Goal: Find specific page/section: Find specific page/section

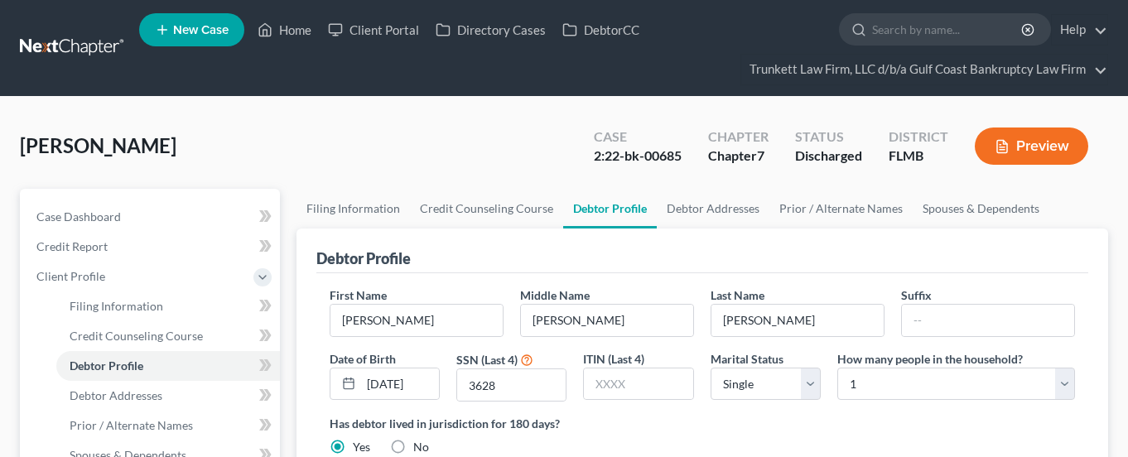
select select "0"
click at [292, 29] on link "Home" at bounding box center [284, 30] width 70 height 30
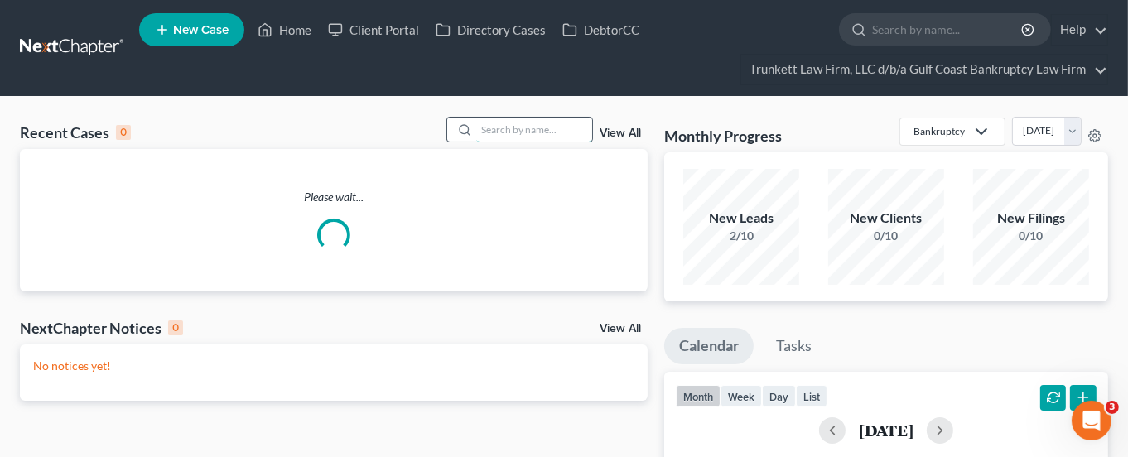
click at [509, 128] on input "search" at bounding box center [534, 130] width 116 height 24
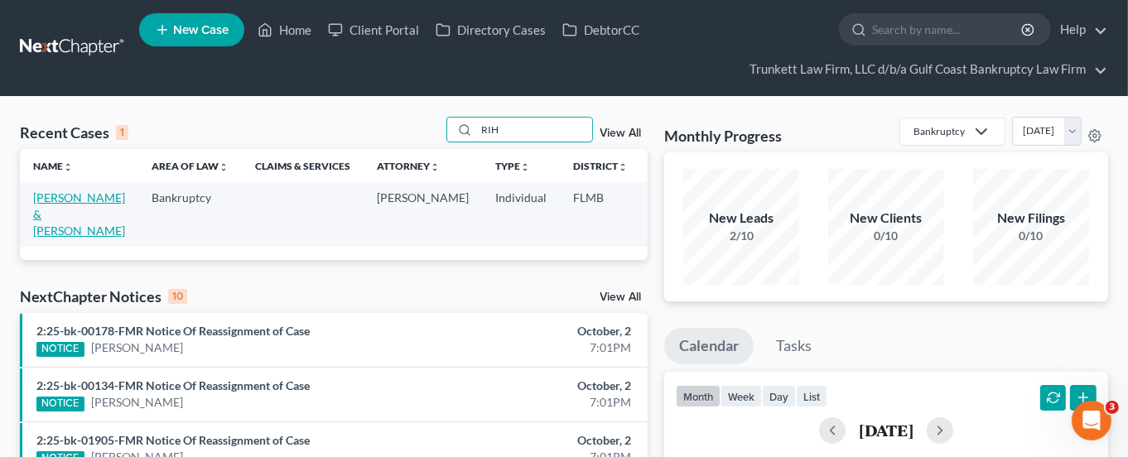
type input "RIH"
click at [41, 211] on link "[PERSON_NAME] & [PERSON_NAME]" at bounding box center [79, 214] width 92 height 47
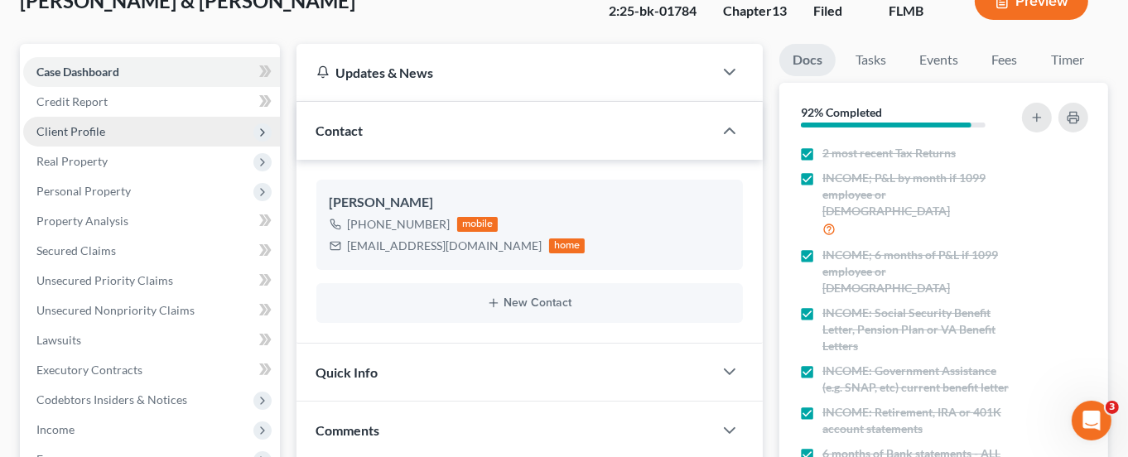
scroll to position [497, 0]
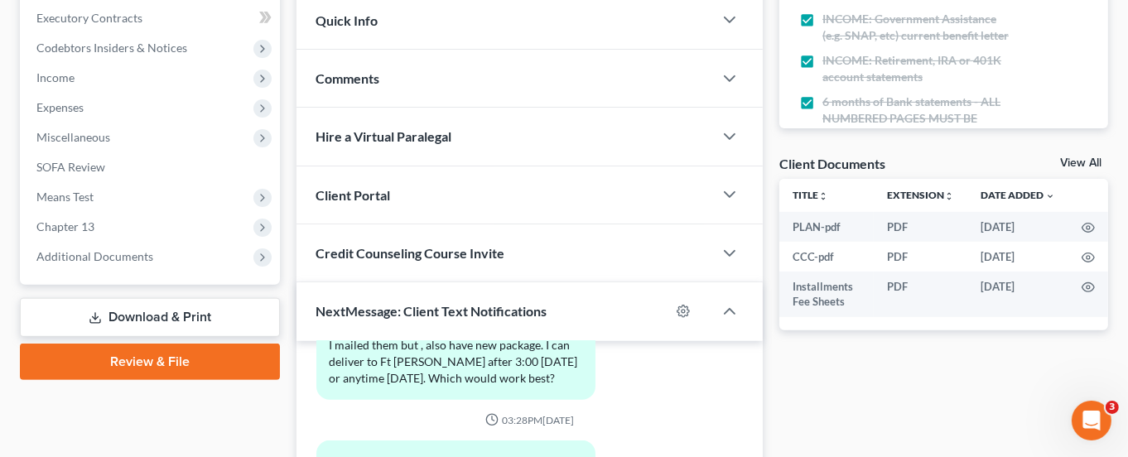
click at [1071, 159] on link "View All" at bounding box center [1081, 163] width 41 height 12
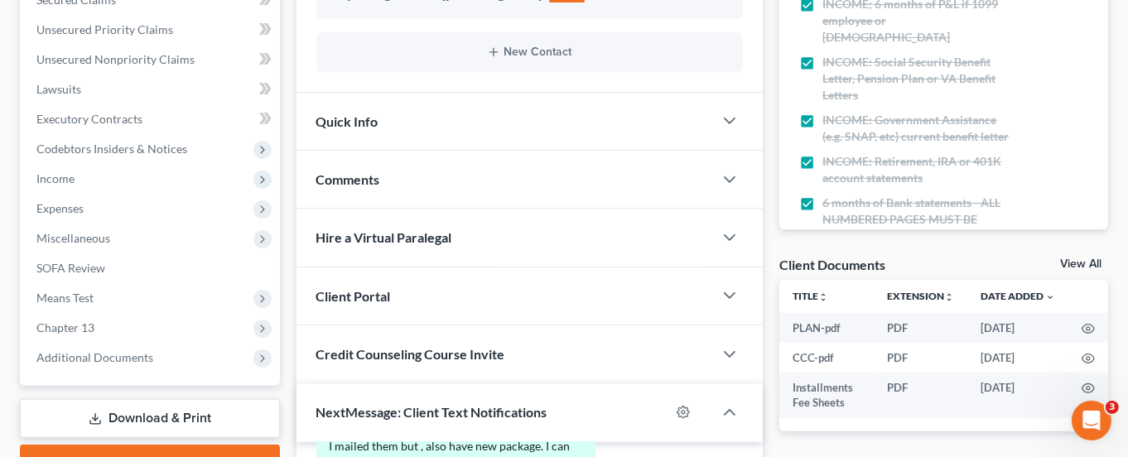
select select "4"
select select "9"
select select "12"
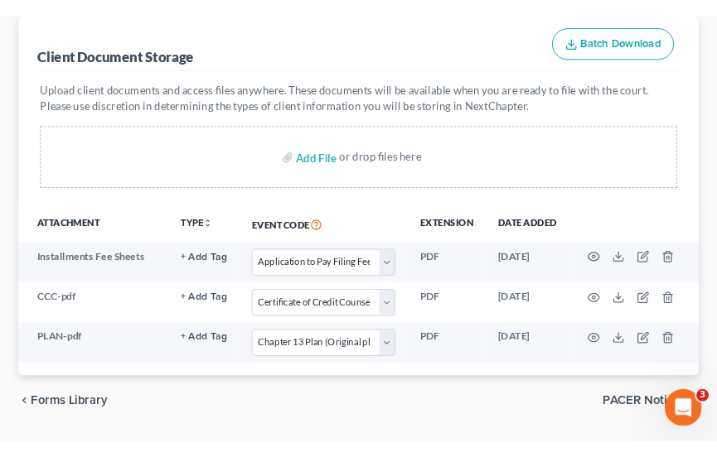
scroll to position [290, 0]
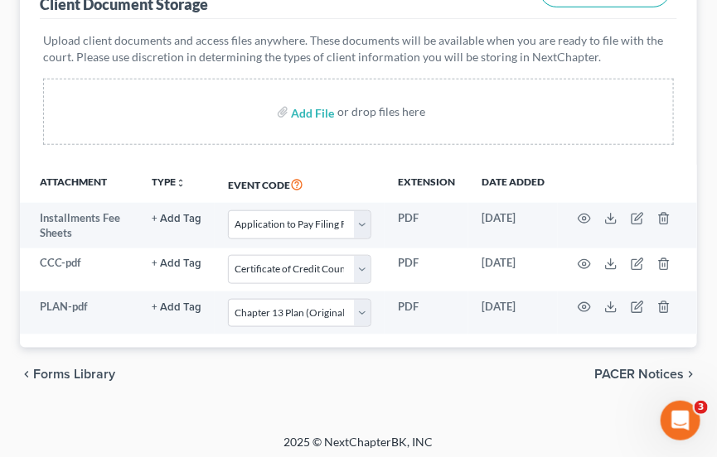
select select "4"
select select "9"
select select "12"
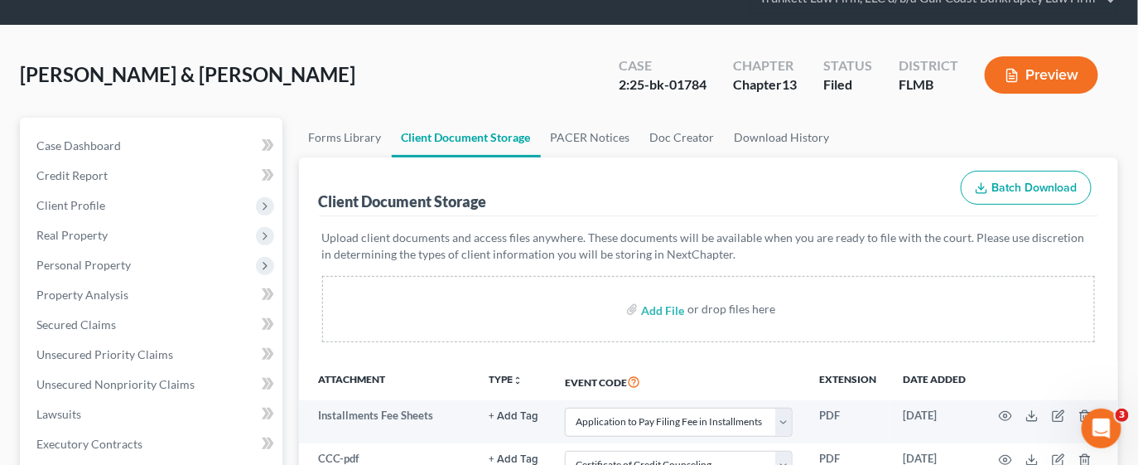
scroll to position [0, 0]
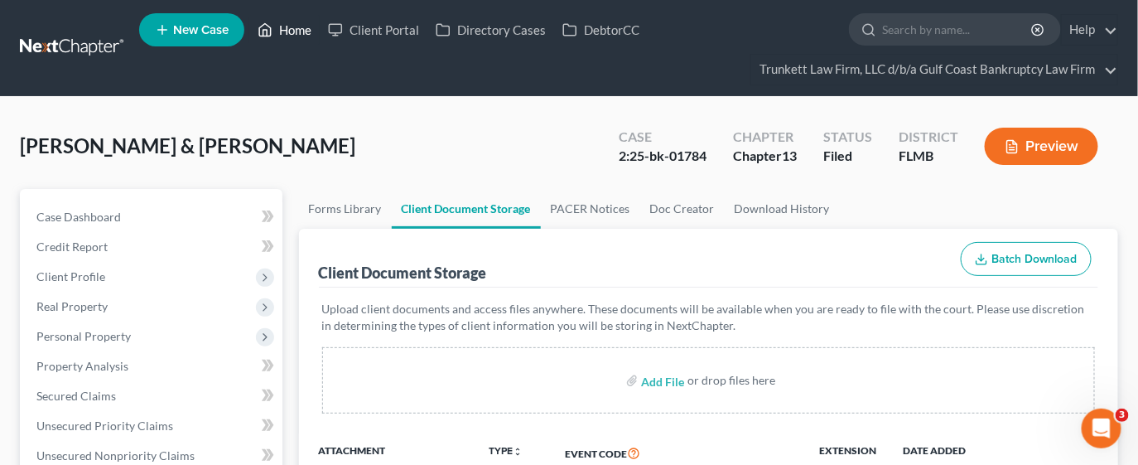
click at [285, 23] on link "Home" at bounding box center [284, 30] width 70 height 30
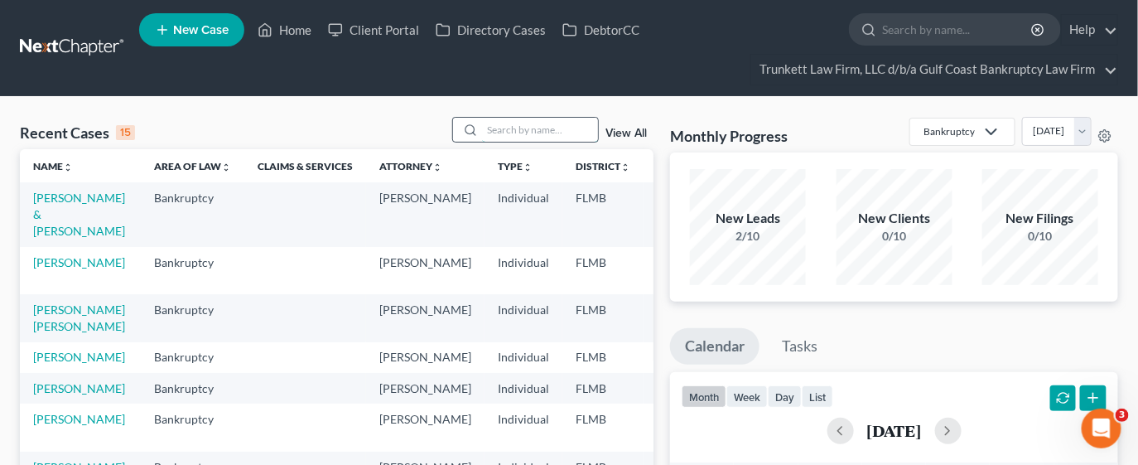
click at [539, 139] on input "search" at bounding box center [540, 130] width 116 height 24
click at [55, 269] on td "[PERSON_NAME]" at bounding box center [80, 270] width 121 height 47
click at [63, 269] on link "[PERSON_NAME]" at bounding box center [79, 262] width 92 height 14
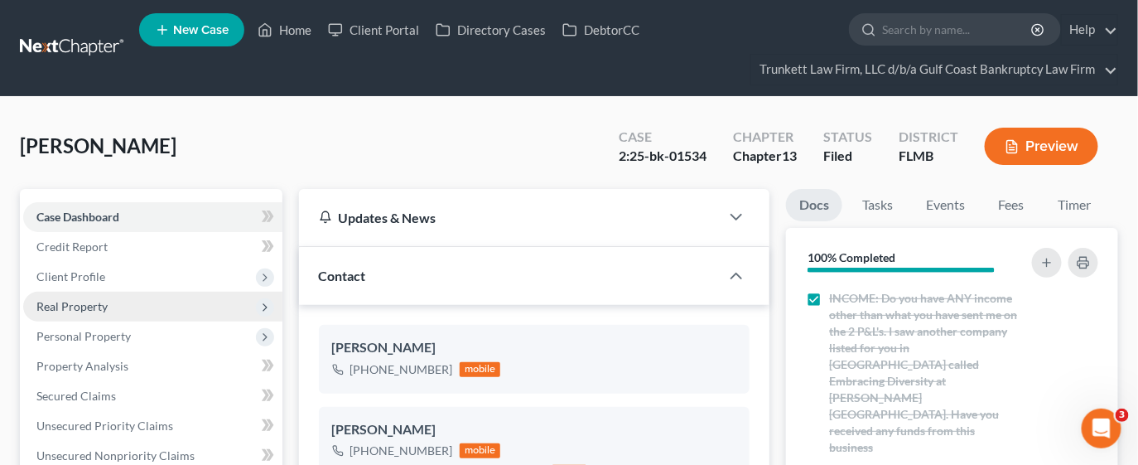
scroll to position [2495, 0]
